Goal: Obtain resource: Download file/media

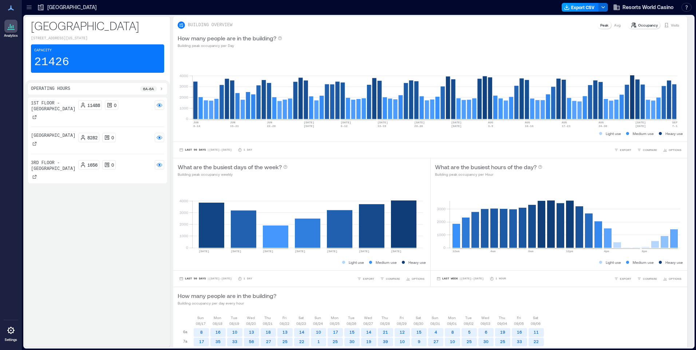
click at [578, 5] on button "Export CSV" at bounding box center [580, 7] width 37 height 9
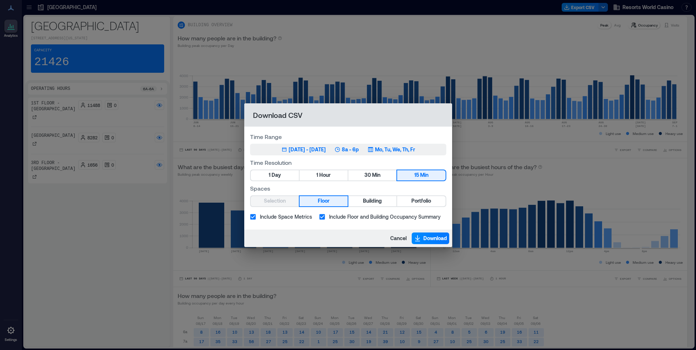
click at [315, 151] on div "[DATE] - [DATE]" at bounding box center [307, 149] width 37 height 7
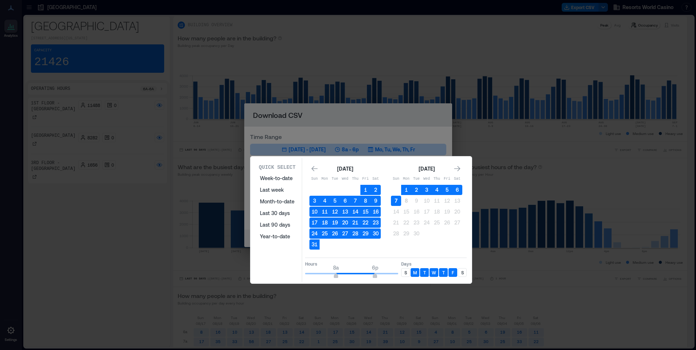
click at [396, 204] on button "7" at bounding box center [396, 201] width 10 height 10
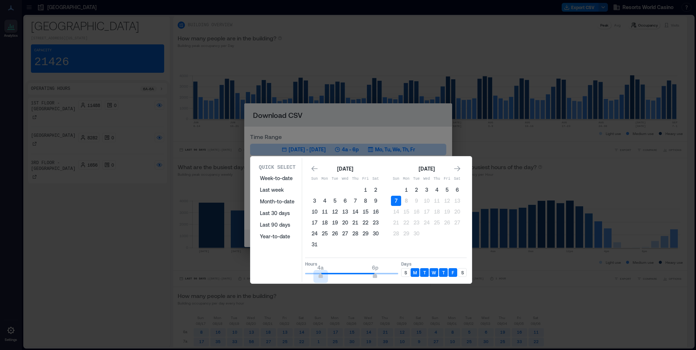
type input "*"
drag, startPoint x: 336, startPoint y: 277, endPoint x: 286, endPoint y: 275, distance: 49.9
click at [286, 275] on div "Quick Select Week-to-date Last week Month-to-date Last 30 days Last 90 days Yea…" at bounding box center [361, 220] width 217 height 124
type input "**"
drag, startPoint x: 374, startPoint y: 275, endPoint x: 413, endPoint y: 276, distance: 38.6
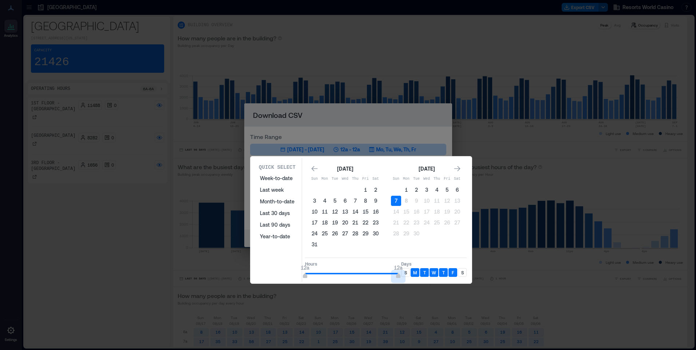
click at [413, 276] on div "Hours 12a 12a Days S M T W T F S" at bounding box center [386, 268] width 162 height 21
click at [406, 276] on div "S" at bounding box center [405, 272] width 9 height 9
click at [460, 271] on div "S" at bounding box center [462, 272] width 9 height 9
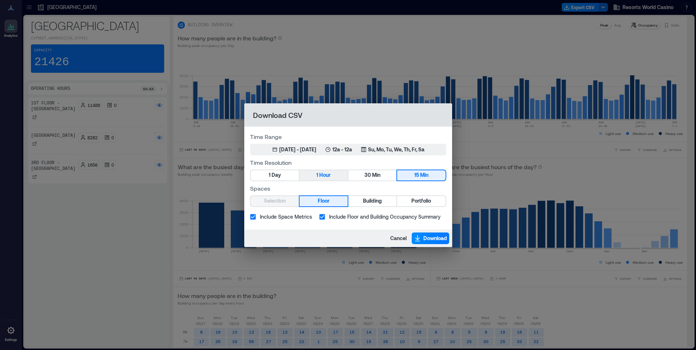
click at [330, 174] on span "Hour" at bounding box center [324, 175] width 11 height 9
click at [422, 202] on span "Portfolio" at bounding box center [421, 201] width 20 height 9
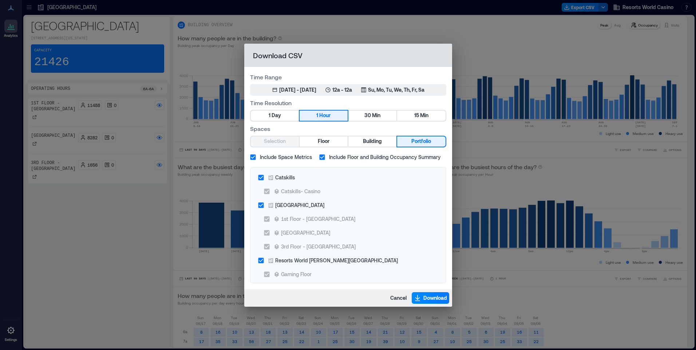
click at [273, 159] on span "Include Space Metrics" at bounding box center [286, 157] width 52 height 8
click at [281, 174] on div "Catskills" at bounding box center [285, 178] width 20 height 8
click at [299, 260] on div "Resorts World [PERSON_NAME][GEOGRAPHIC_DATA]" at bounding box center [336, 261] width 123 height 8
click at [433, 296] on span "Download" at bounding box center [435, 297] width 24 height 7
